Goal: Task Accomplishment & Management: Use online tool/utility

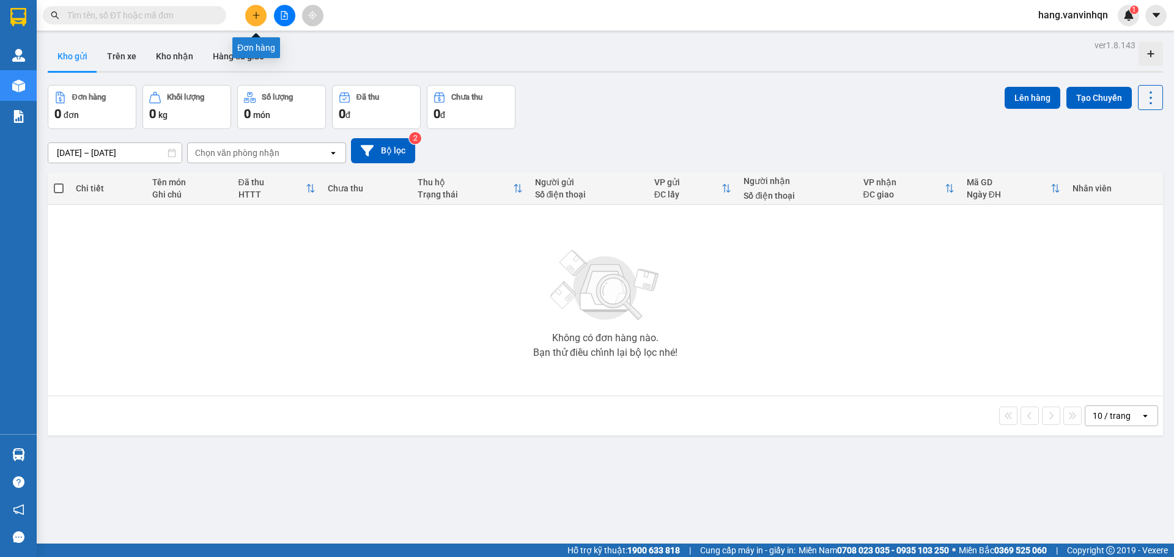
click at [253, 19] on icon "plus" at bounding box center [256, 15] width 9 height 9
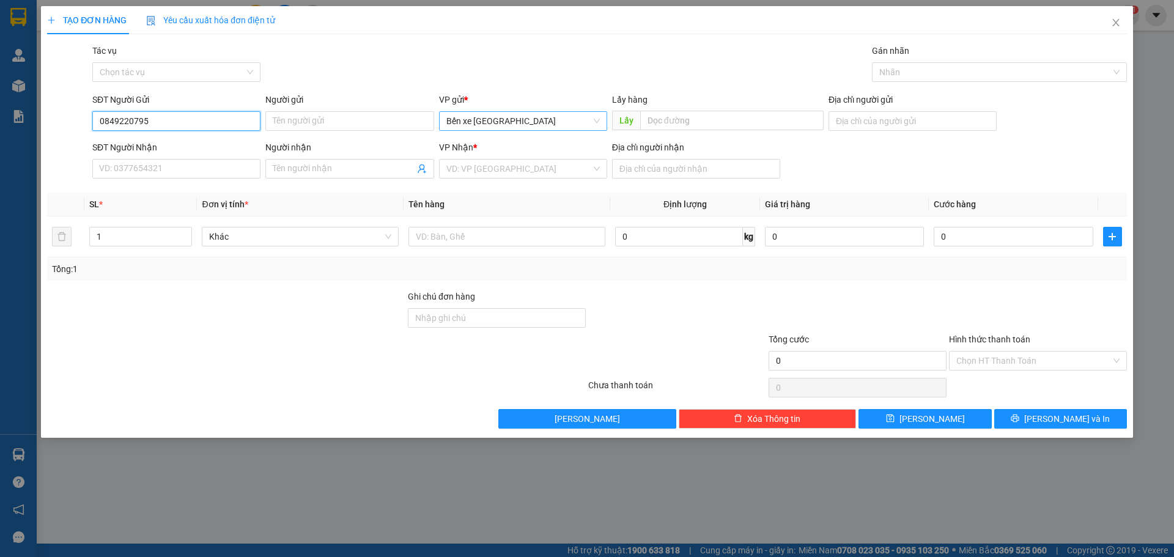
click at [526, 117] on span "Bến xe [GEOGRAPHIC_DATA]" at bounding box center [522, 121] width 153 height 18
type input "0849220795"
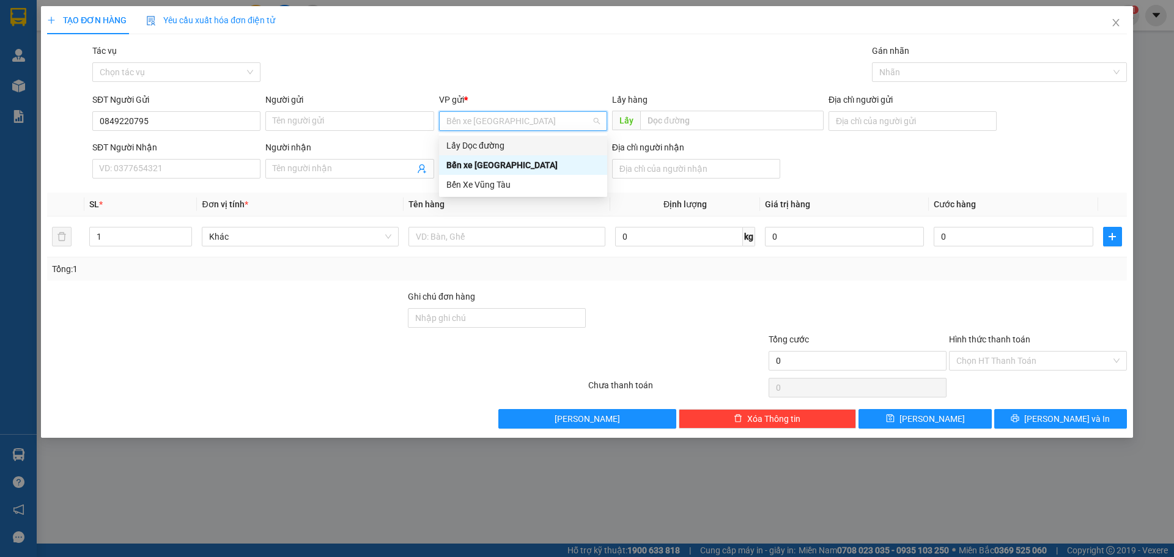
drag, startPoint x: 478, startPoint y: 152, endPoint x: 509, endPoint y: 147, distance: 31.0
click at [494, 150] on div "Lấy Dọc đường" at bounding box center [523, 146] width 168 height 20
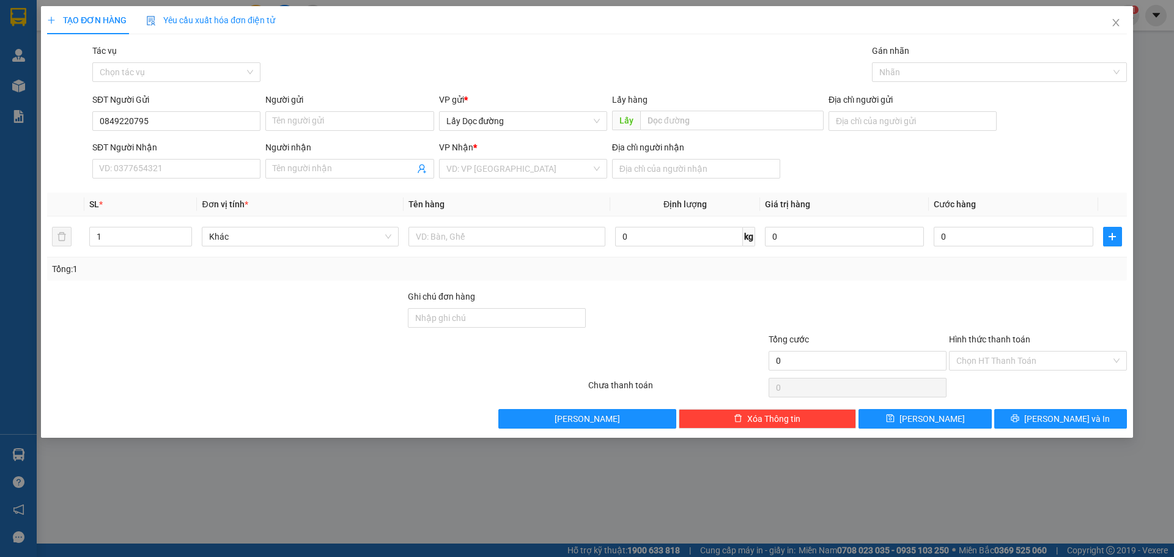
click at [662, 135] on div "Lấy hàng Lấy" at bounding box center [718, 114] width 212 height 43
click at [662, 119] on input "text" at bounding box center [731, 121] width 183 height 20
type input "phổ châu"
drag, startPoint x: 552, startPoint y: 171, endPoint x: 490, endPoint y: 221, distance: 79.9
click at [553, 172] on input "search" at bounding box center [518, 169] width 145 height 18
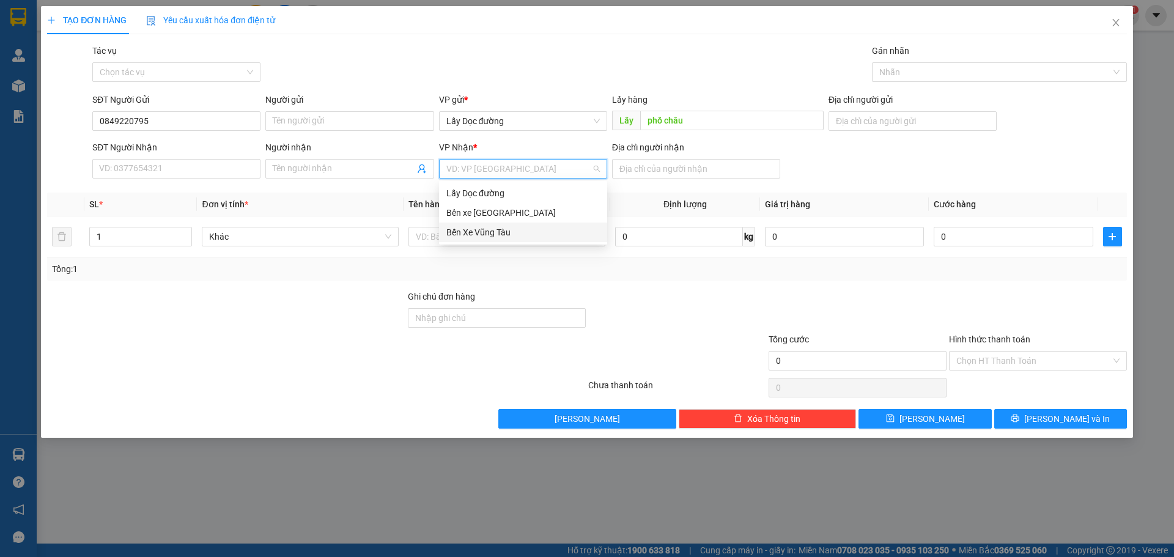
click at [489, 231] on div "Bến Xe Vũng Tàu" at bounding box center [522, 232] width 153 height 13
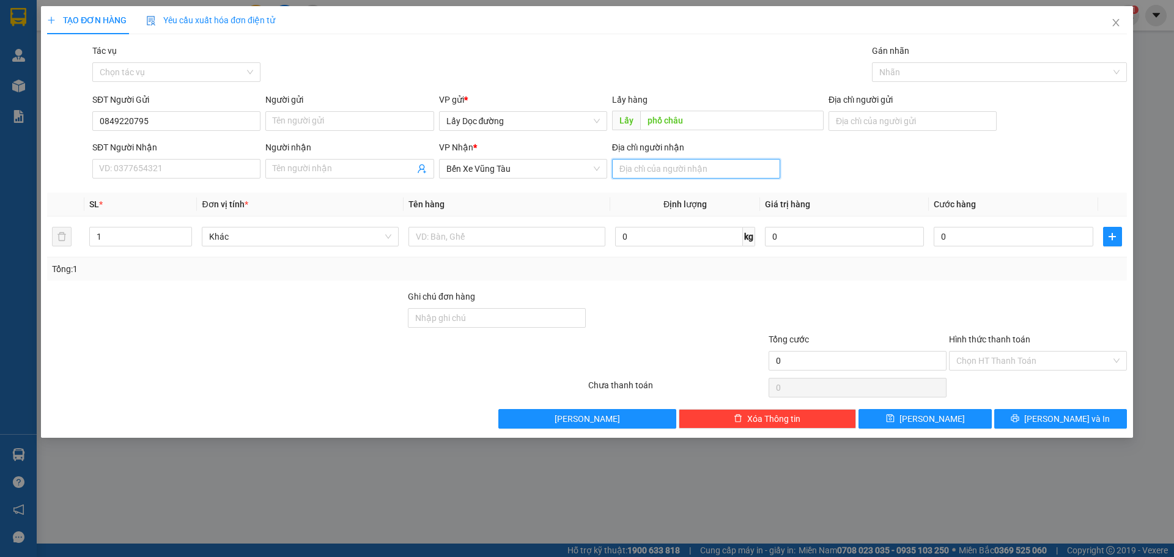
click at [678, 163] on input "Địa chỉ người nhận" at bounding box center [696, 169] width 168 height 20
type input "vũng tàu"
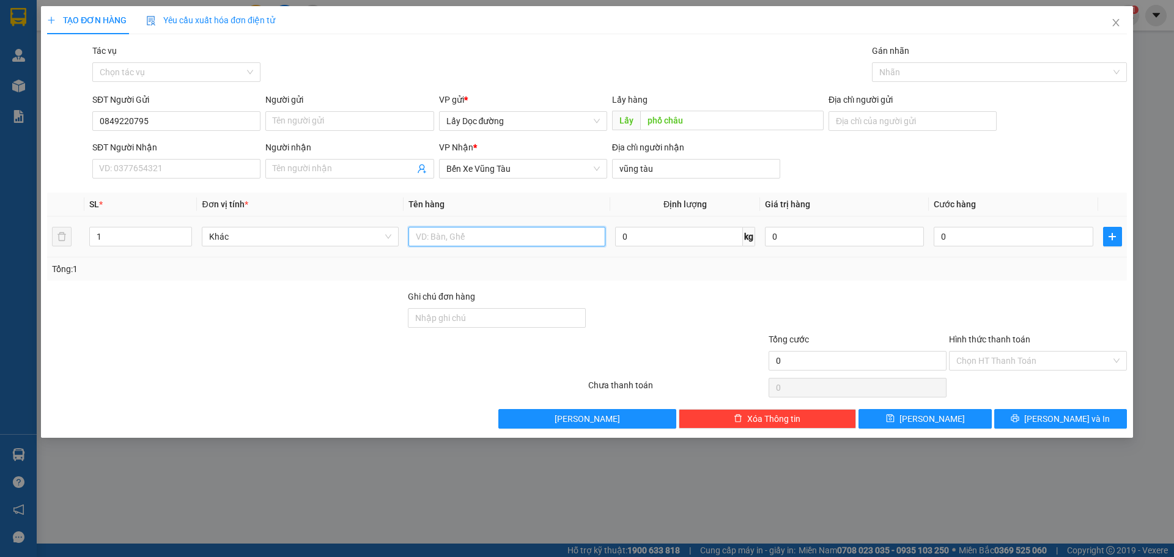
click at [482, 237] on input "text" at bounding box center [506, 237] width 197 height 20
type input "10 thùng"
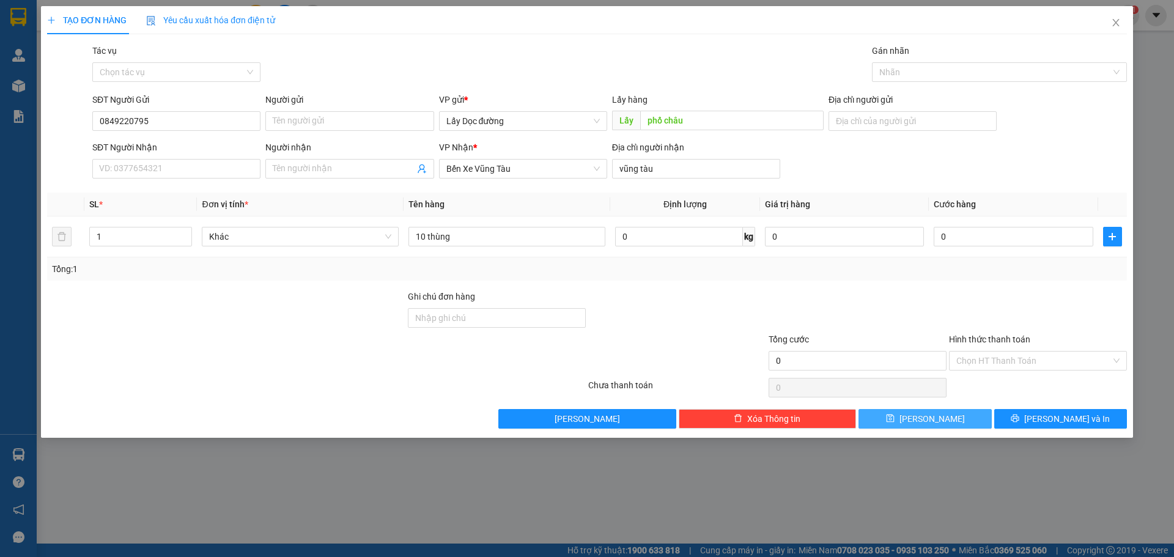
click at [950, 418] on button "Lưu" at bounding box center [925, 419] width 133 height 20
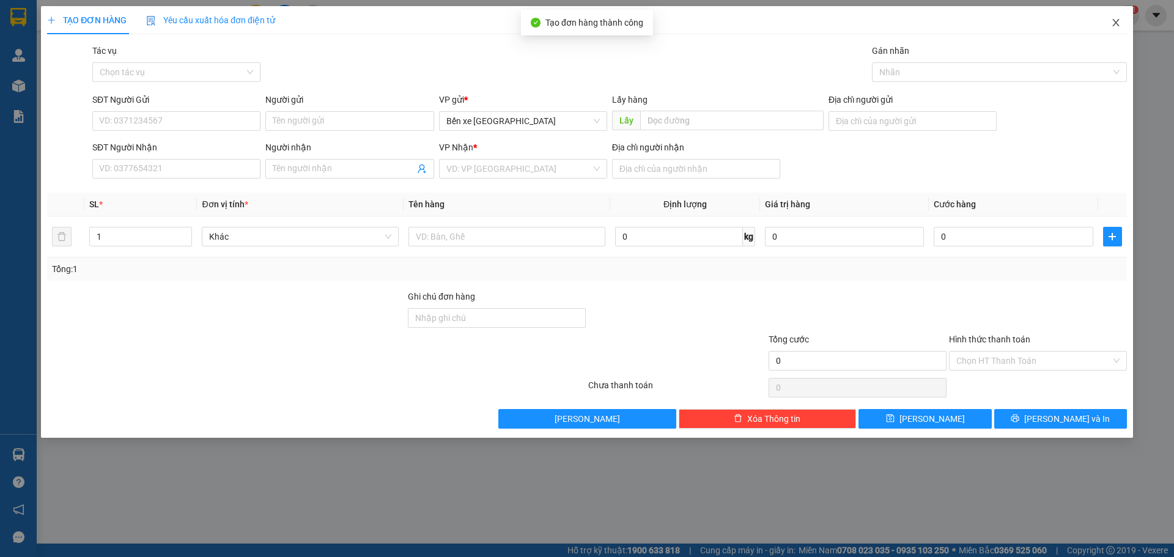
drag, startPoint x: 1118, startPoint y: 20, endPoint x: 725, endPoint y: 19, distance: 393.2
click at [1118, 20] on icon "close" at bounding box center [1116, 23] width 10 height 10
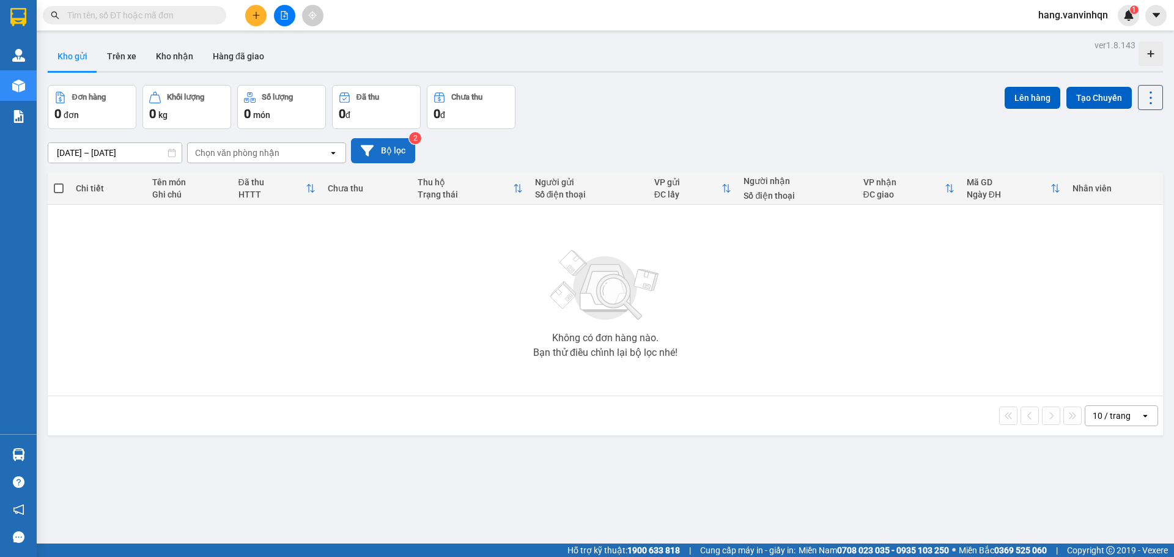
click at [374, 142] on button "Bộ lọc" at bounding box center [383, 150] width 64 height 25
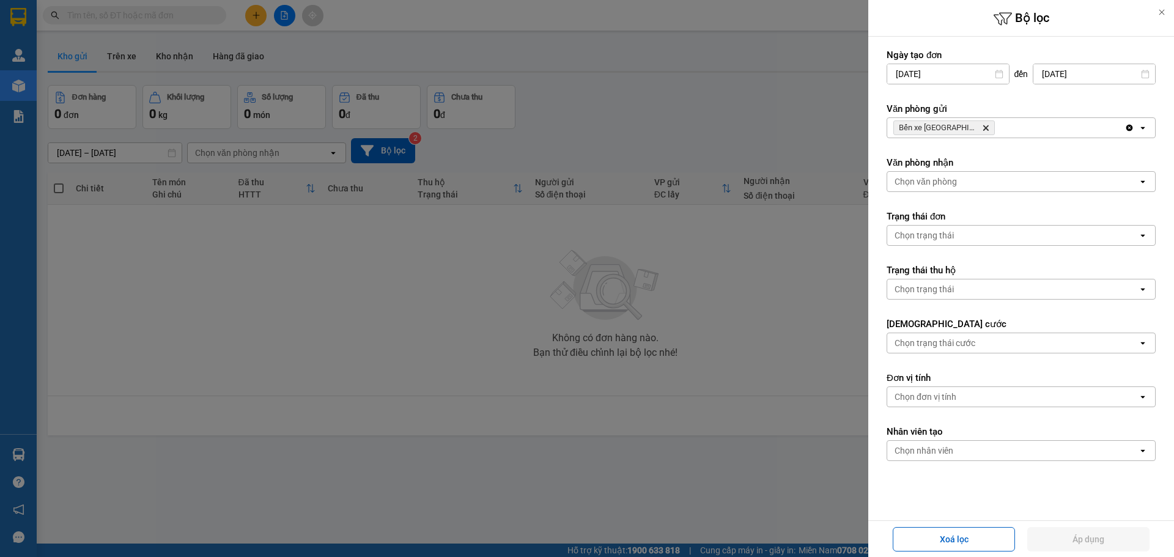
click at [995, 134] on div "Bến xe Quảng Ngãi Delete" at bounding box center [1005, 128] width 237 height 20
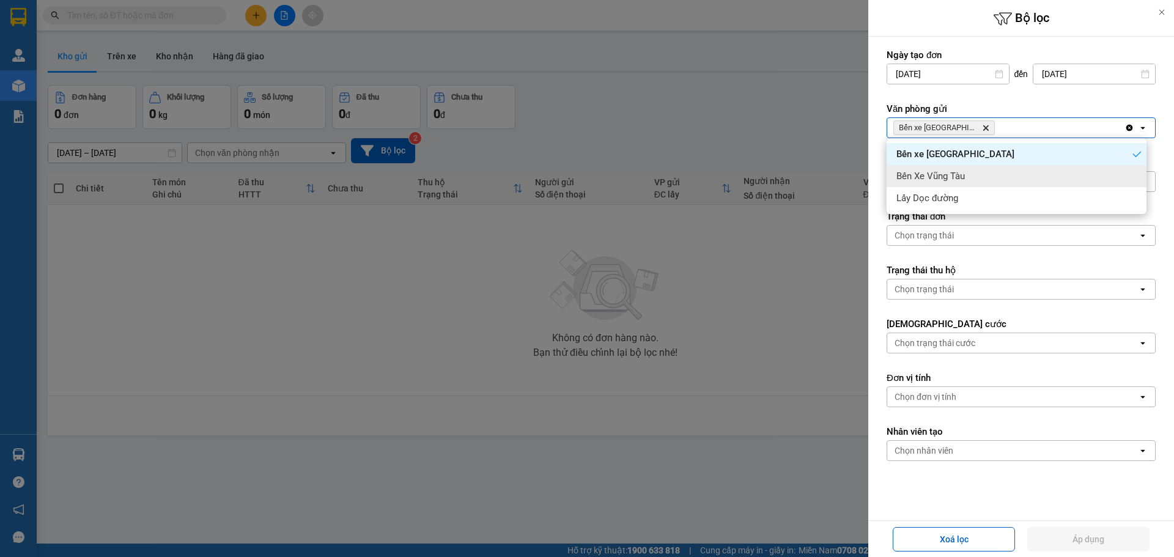
drag, startPoint x: 983, startPoint y: 168, endPoint x: 1006, endPoint y: 166, distance: 23.3
click at [997, 168] on div "Bến Xe Vũng Tàu" at bounding box center [1017, 176] width 260 height 22
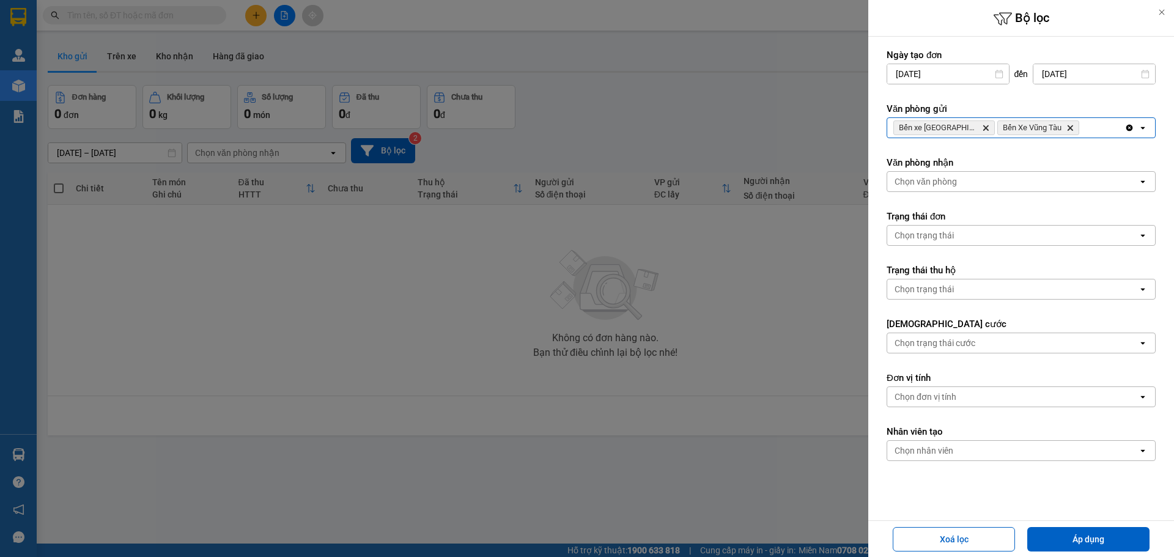
drag, startPoint x: 1087, startPoint y: 133, endPoint x: 1039, endPoint y: 201, distance: 83.0
click at [1077, 149] on form "Ngày tạo đơn 12/09/2025 Press the down arrow key to interact with the calendar …" at bounding box center [1021, 292] width 269 height 486
click at [1086, 133] on div "Bến xe Quảng Ngãi Delete Bến Xe Vũng Tàu Delete" at bounding box center [1005, 128] width 237 height 20
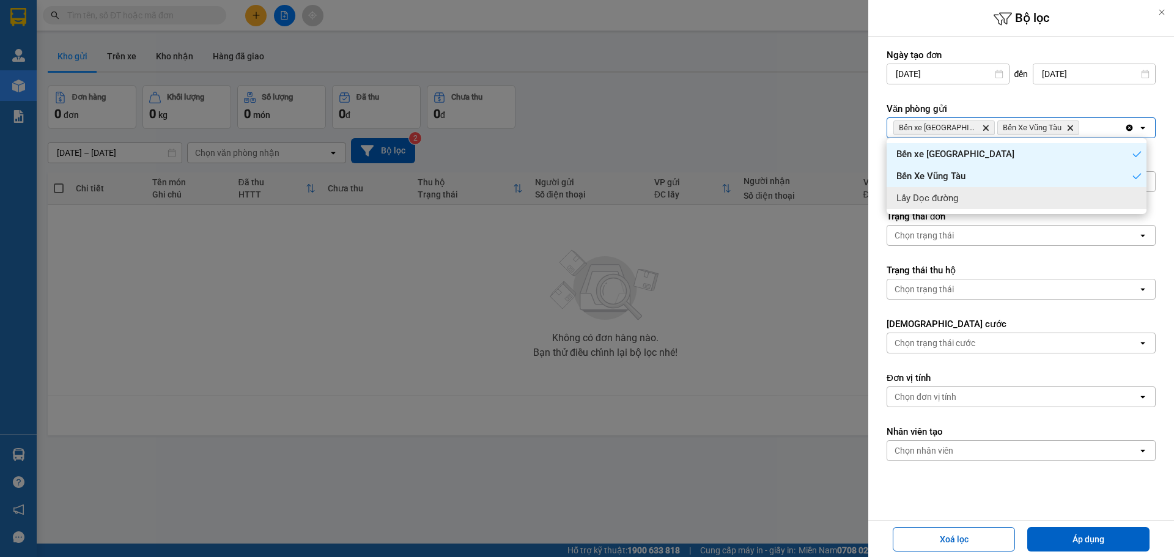
click at [1012, 195] on div "Lấy Dọc đường" at bounding box center [1017, 198] width 260 height 22
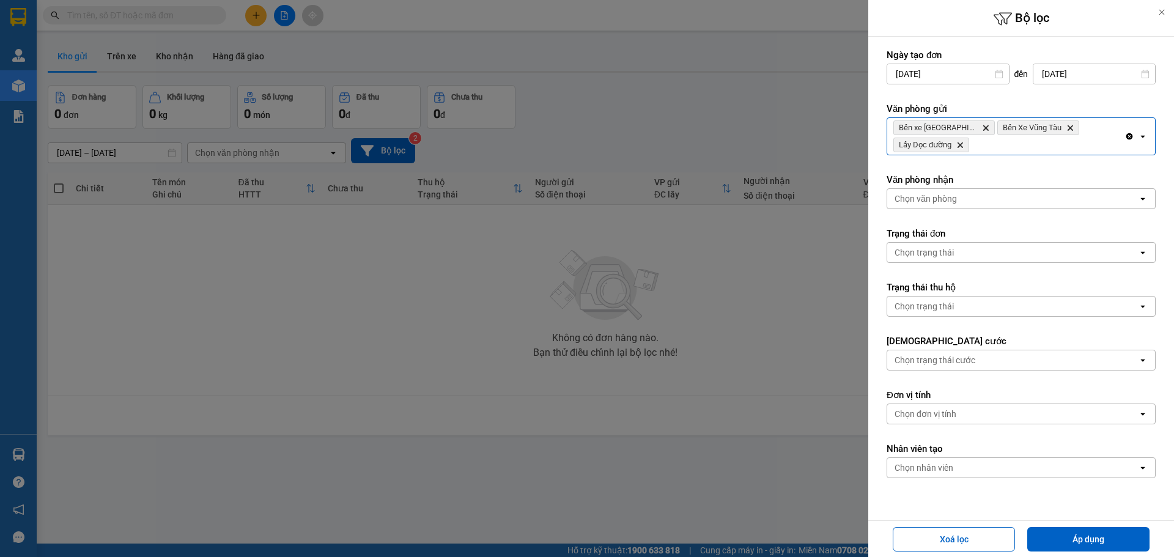
click at [980, 188] on div "Chọn văn phòng open" at bounding box center [1021, 198] width 269 height 21
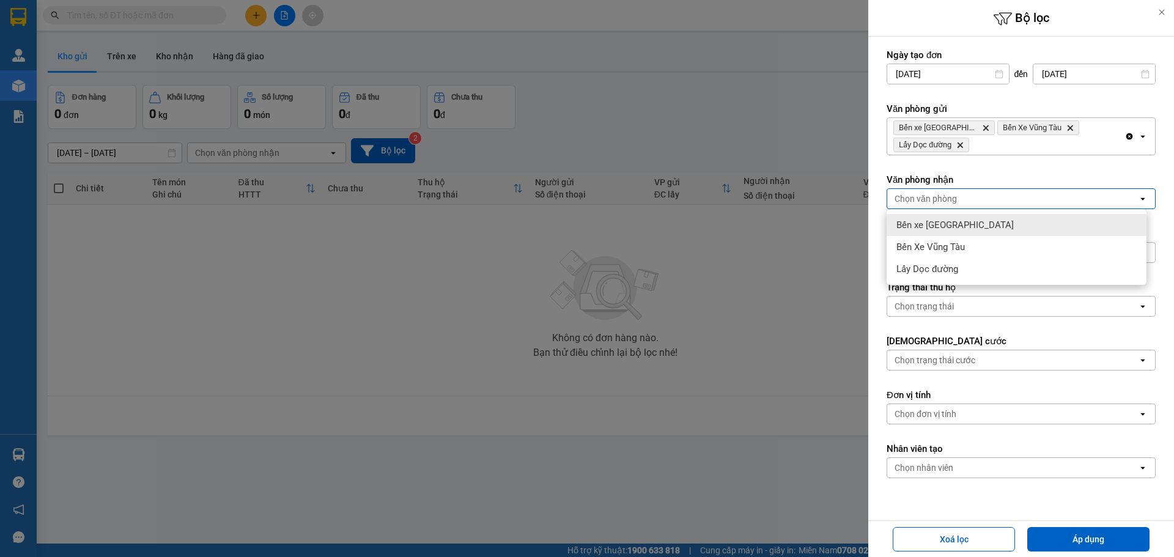
drag, startPoint x: 972, startPoint y: 199, endPoint x: 961, endPoint y: 232, distance: 35.4
click at [972, 201] on div "Chọn văn phòng" at bounding box center [1012, 199] width 251 height 20
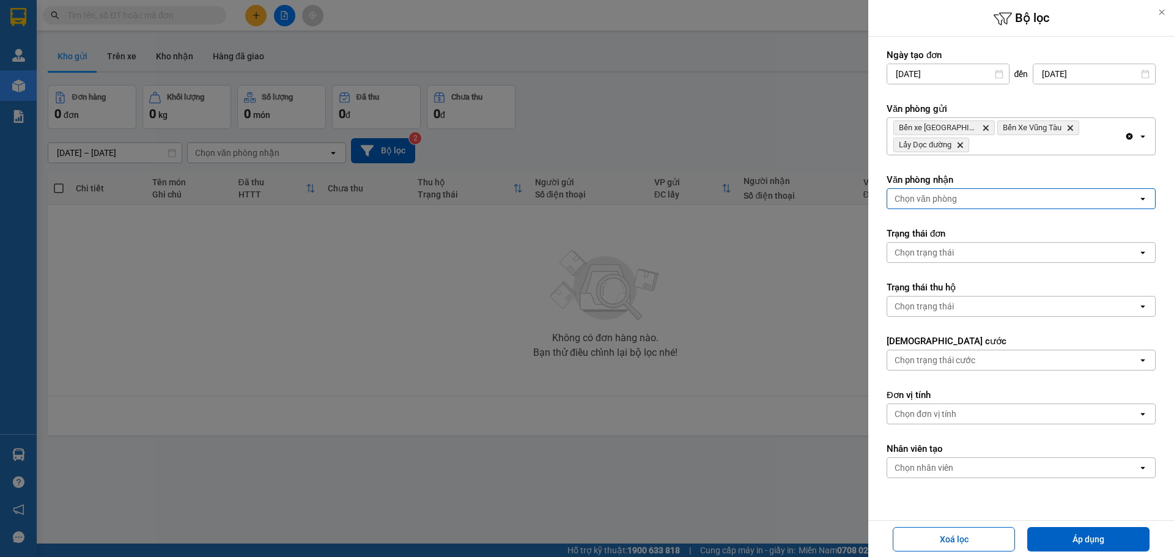
drag, startPoint x: 969, startPoint y: 198, endPoint x: 969, endPoint y: 207, distance: 9.2
click at [969, 203] on div "Chọn văn phòng" at bounding box center [1012, 199] width 251 height 20
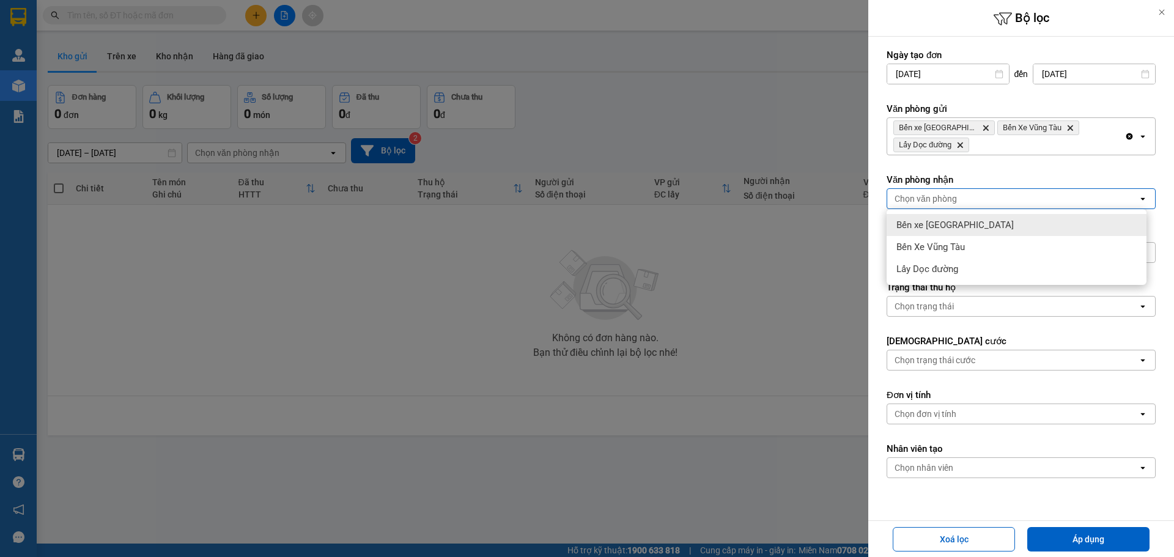
click at [960, 232] on div "Bến xe Quảng Ngãi" at bounding box center [1017, 225] width 260 height 22
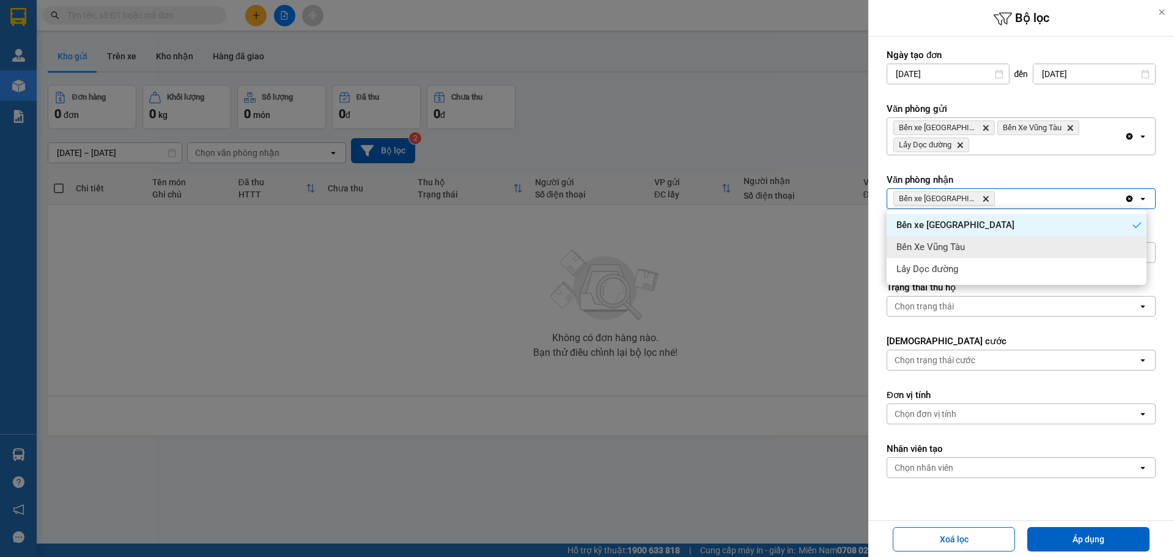
click at [960, 248] on span "Bến Xe Vũng Tàu" at bounding box center [930, 247] width 68 height 12
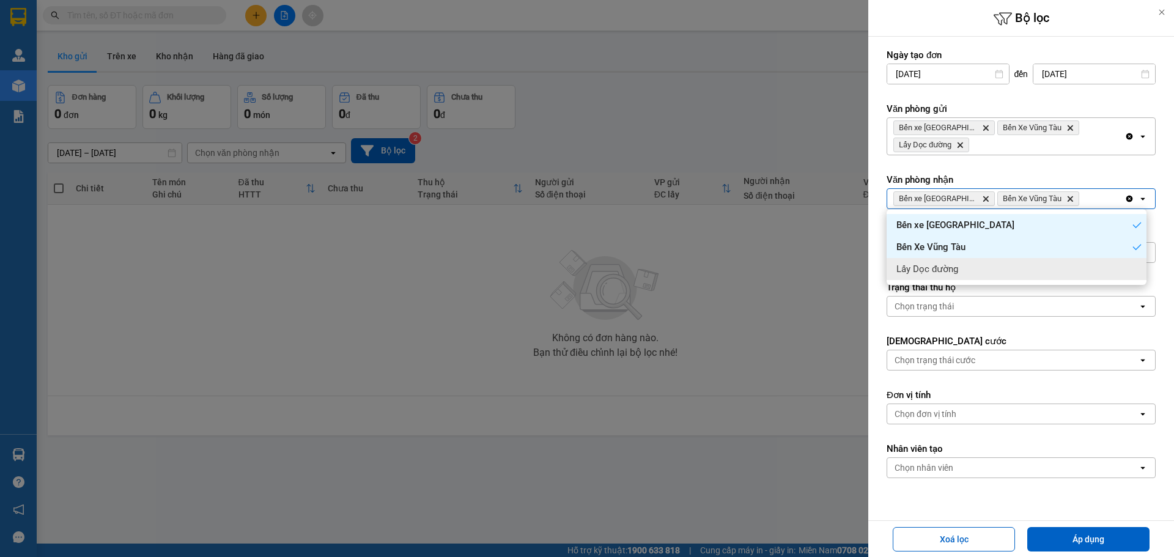
click at [963, 270] on div "Lấy Dọc đường" at bounding box center [1017, 269] width 260 height 22
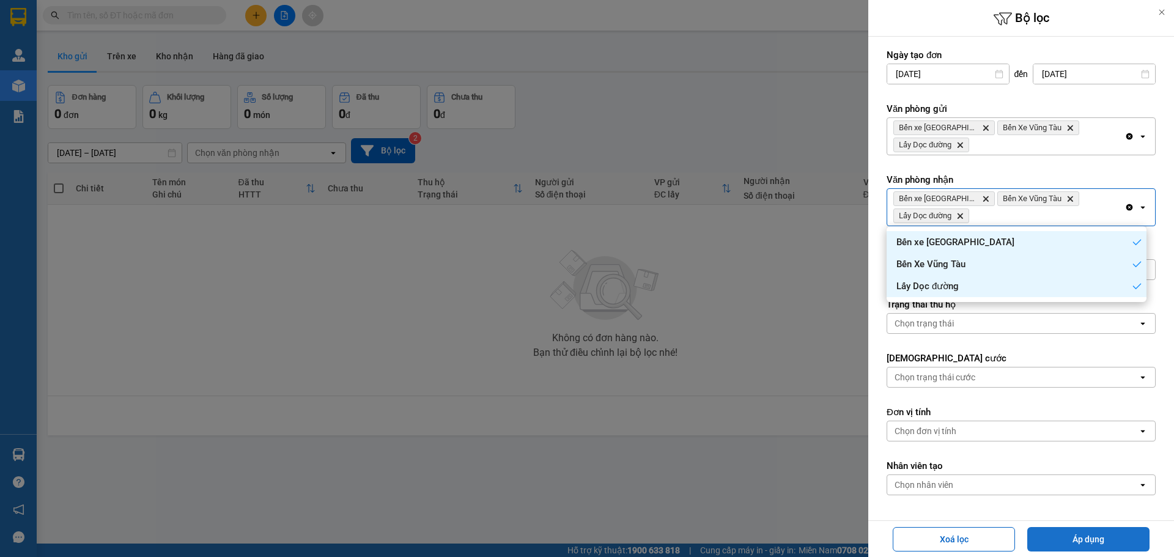
click at [1093, 531] on button "Áp dụng" at bounding box center [1088, 539] width 122 height 24
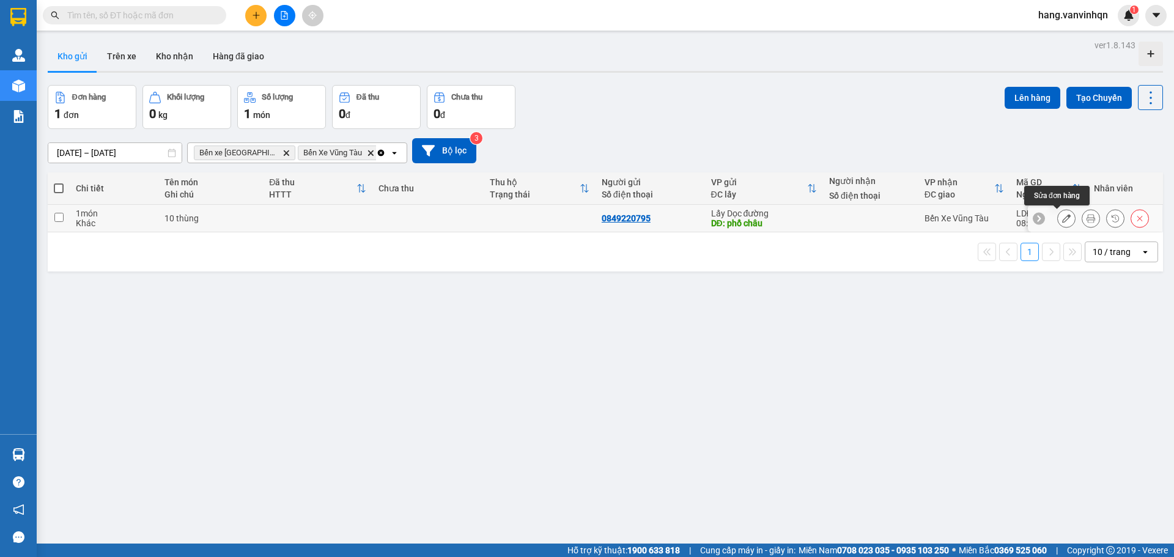
click at [1062, 222] on icon at bounding box center [1066, 218] width 9 height 9
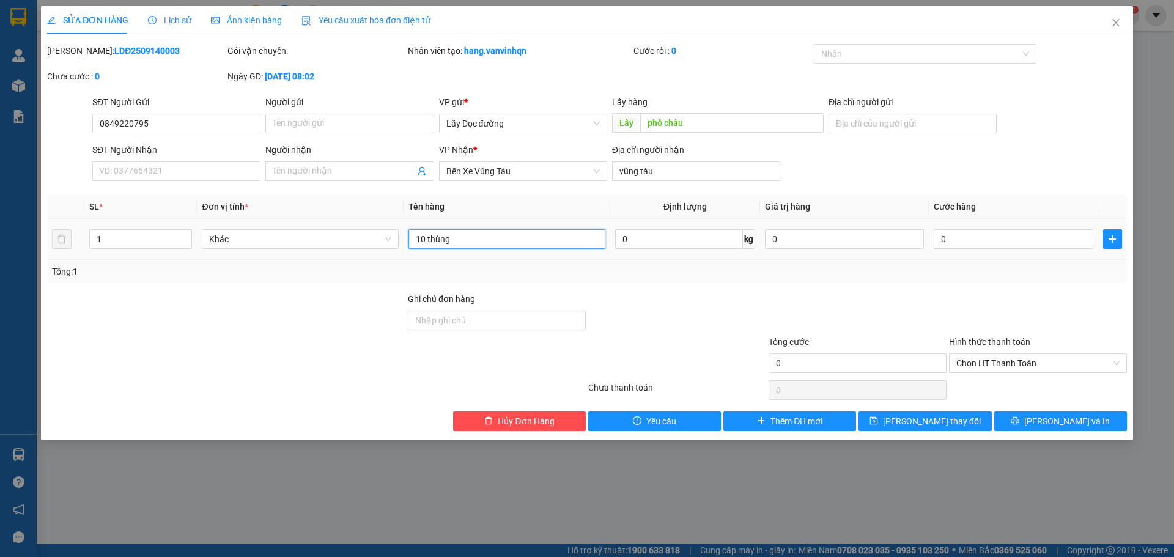
click at [484, 246] on input "10 thùng" at bounding box center [506, 239] width 197 height 20
type input "10 thùng dưa hâu"
click at [932, 415] on span "Lưu thay đổi" at bounding box center [932, 421] width 98 height 13
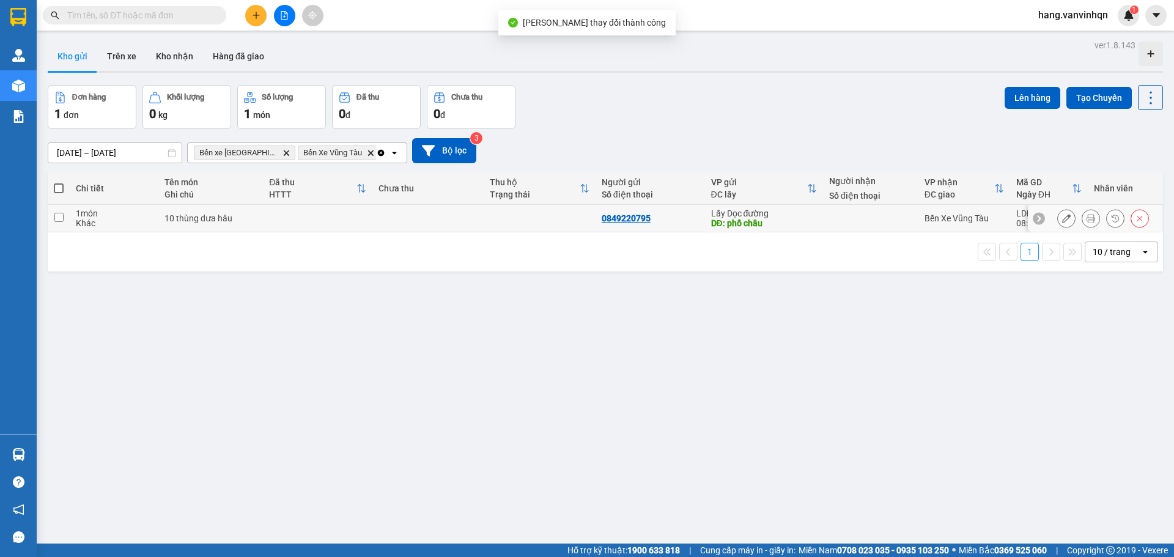
click at [552, 223] on td at bounding box center [539, 219] width 111 height 28
checkbox input "true"
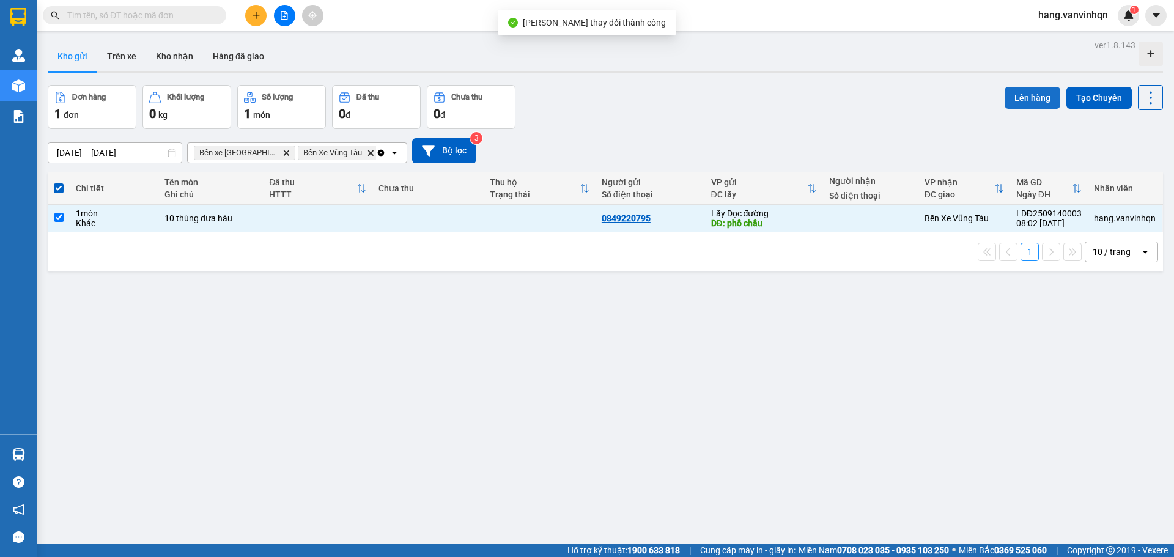
drag, startPoint x: 1017, startPoint y: 98, endPoint x: 1003, endPoint y: 101, distance: 14.3
click at [1016, 99] on button "Lên hàng" at bounding box center [1033, 98] width 56 height 22
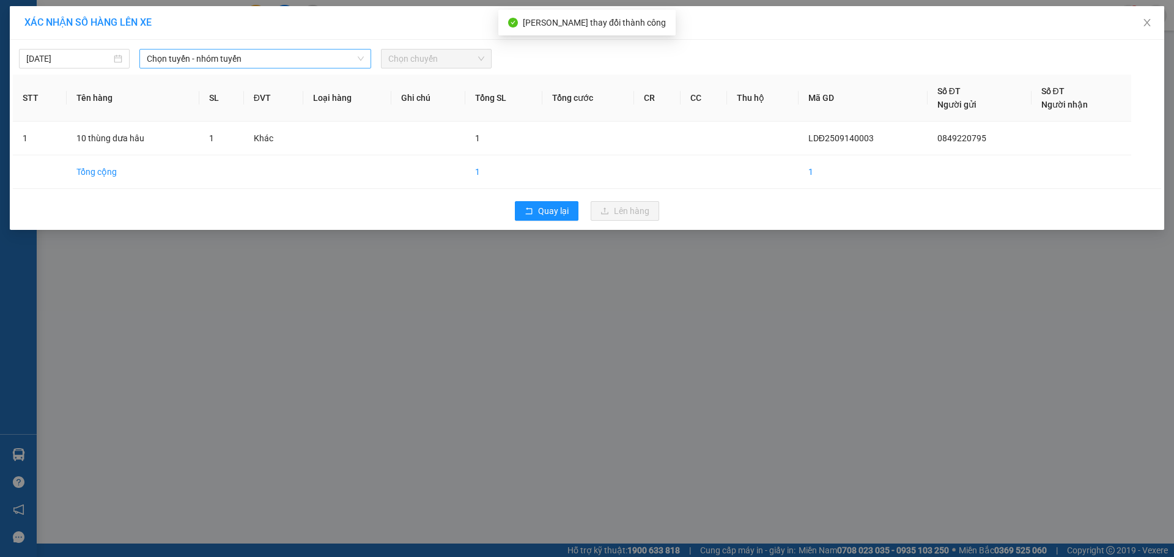
click at [297, 53] on span "Chọn tuyến - nhóm tuyến" at bounding box center [255, 59] width 217 height 18
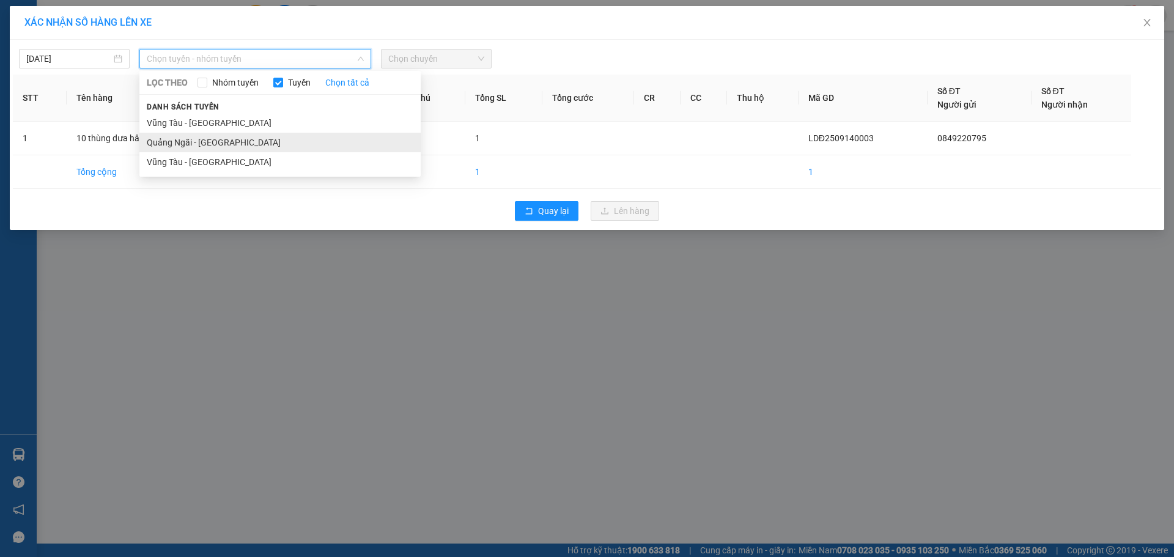
click at [200, 141] on li "Quảng Ngãi - Vũng Tàu" at bounding box center [279, 143] width 281 height 20
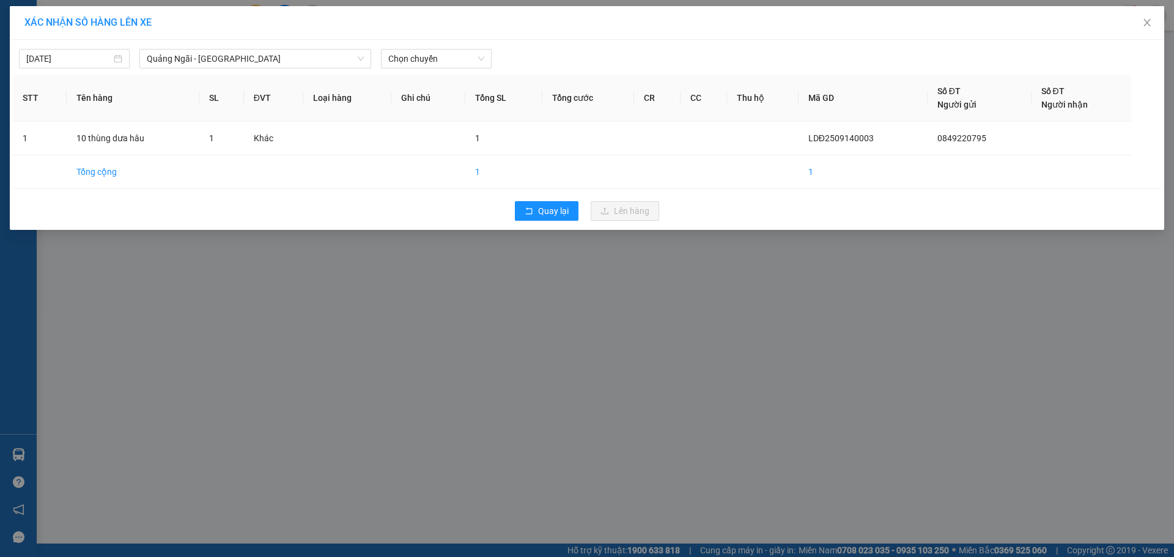
click at [423, 73] on div "14/09/2025 Quảng Ngãi - Vũng Tàu LỌC THEO Nhóm tuyến Tuyến Chọn tất cả Danh sác…" at bounding box center [587, 135] width 1154 height 190
click at [428, 75] on body "Kết quả tìm kiếm ( 0 ) Bộ lọc No Data hang.vanvinhqn 1 Quản Lý Quản lý khách hà…" at bounding box center [587, 278] width 1174 height 557
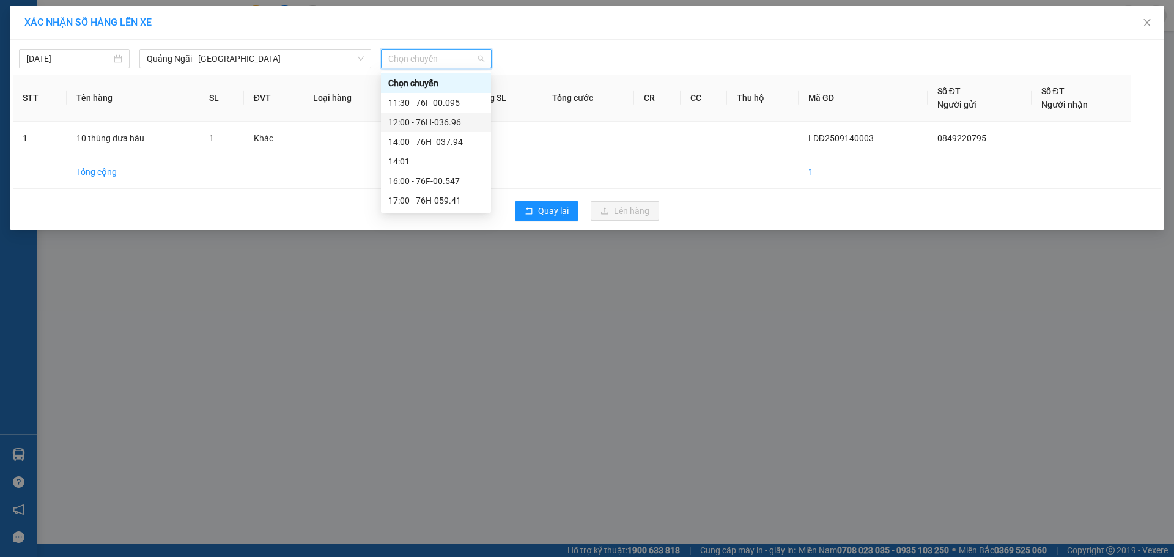
drag, startPoint x: 438, startPoint y: 114, endPoint x: 471, endPoint y: 119, distance: 33.4
click at [439, 114] on div "12:00 - 76H-036.96" at bounding box center [436, 123] width 110 height 20
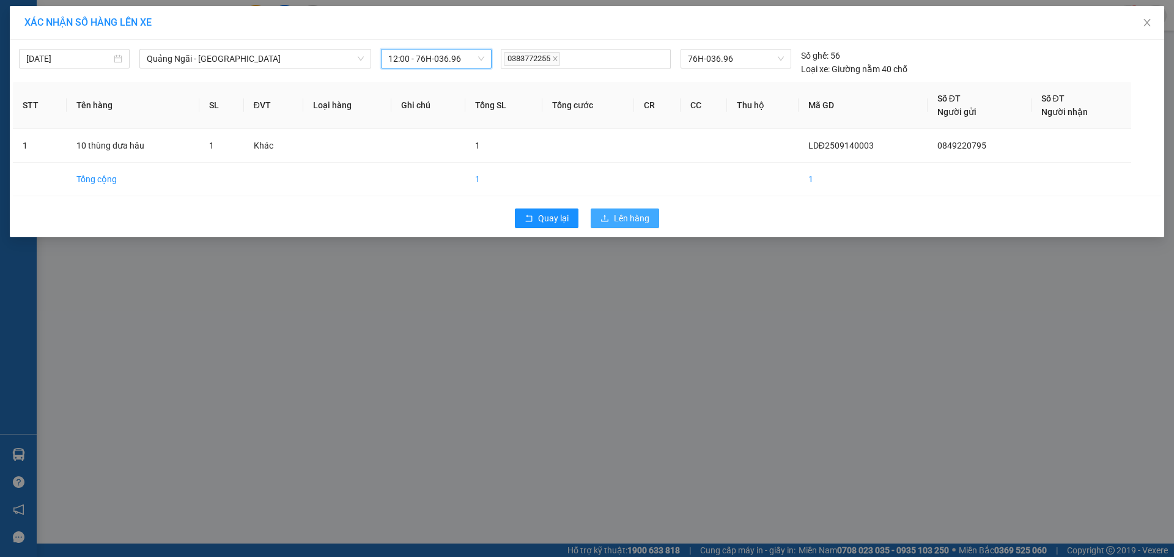
drag, startPoint x: 610, startPoint y: 215, endPoint x: 558, endPoint y: 200, distance: 54.0
click at [611, 214] on button "Lên hàng" at bounding box center [625, 219] width 68 height 20
